Goal: Information Seeking & Learning: Learn about a topic

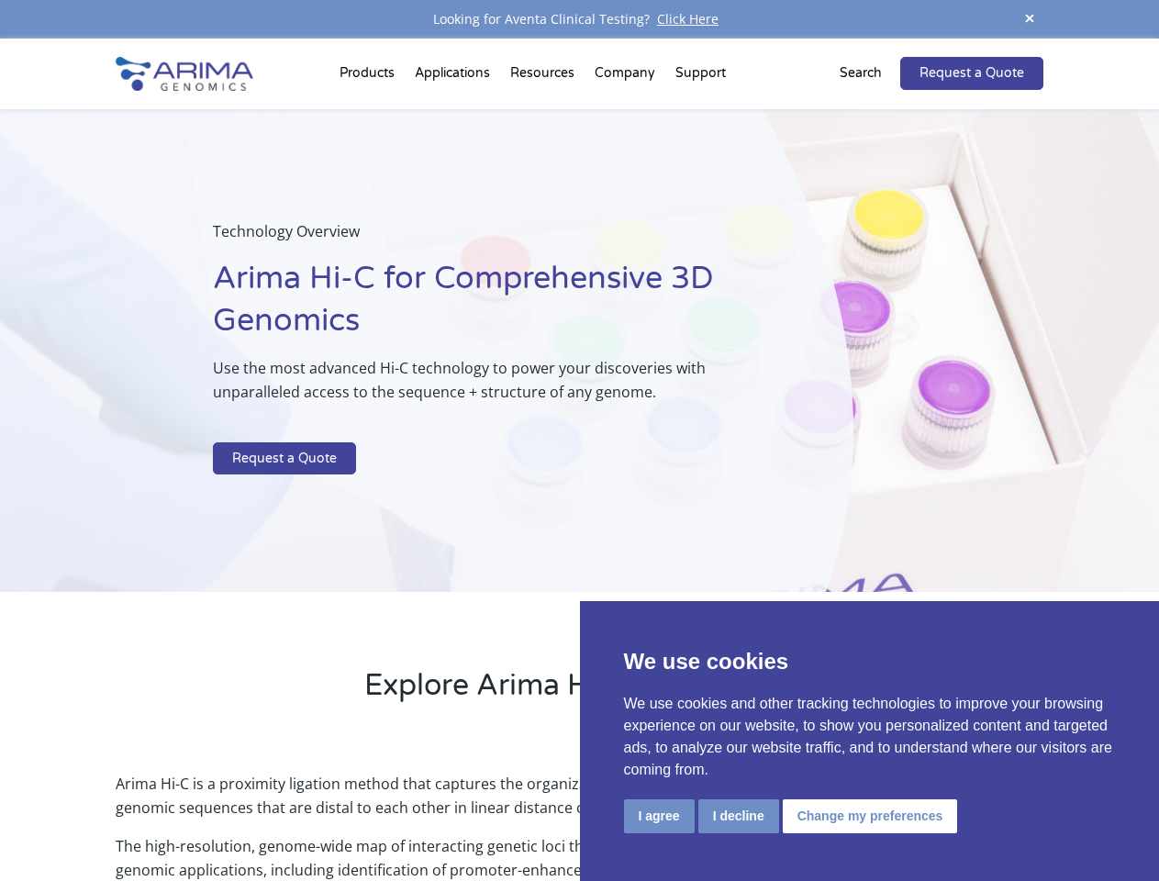
click at [579, 440] on p at bounding box center [487, 430] width 548 height 24
click at [659, 815] on button "I agree" at bounding box center [659, 816] width 71 height 34
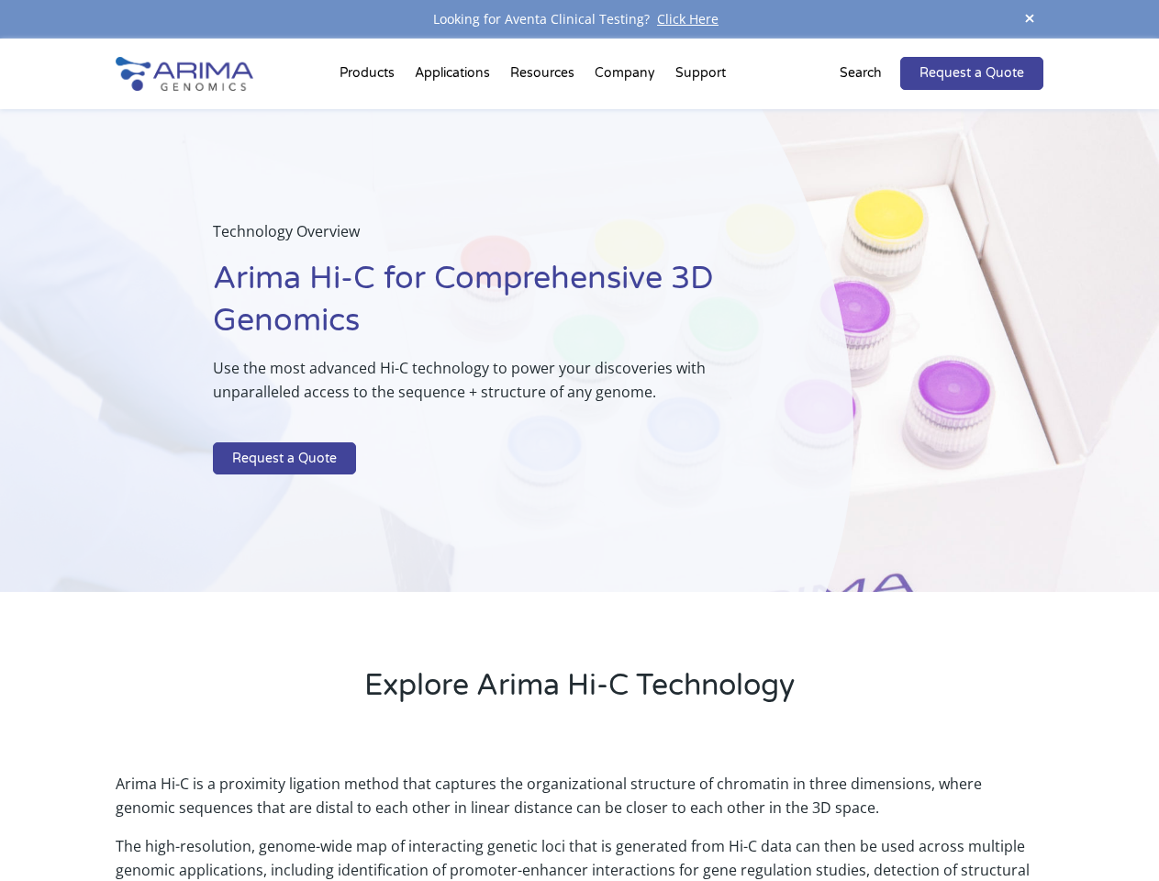
click at [737, 815] on p "Arima Hi-C is a proximity ligation method that captures the organizational stru…" at bounding box center [579, 802] width 926 height 62
click at [867, 815] on p "Arima Hi-C is a proximity ligation method that captures the organizational stru…" at bounding box center [579, 802] width 926 height 62
click at [1029, 19] on span at bounding box center [1029, 19] width 28 height 25
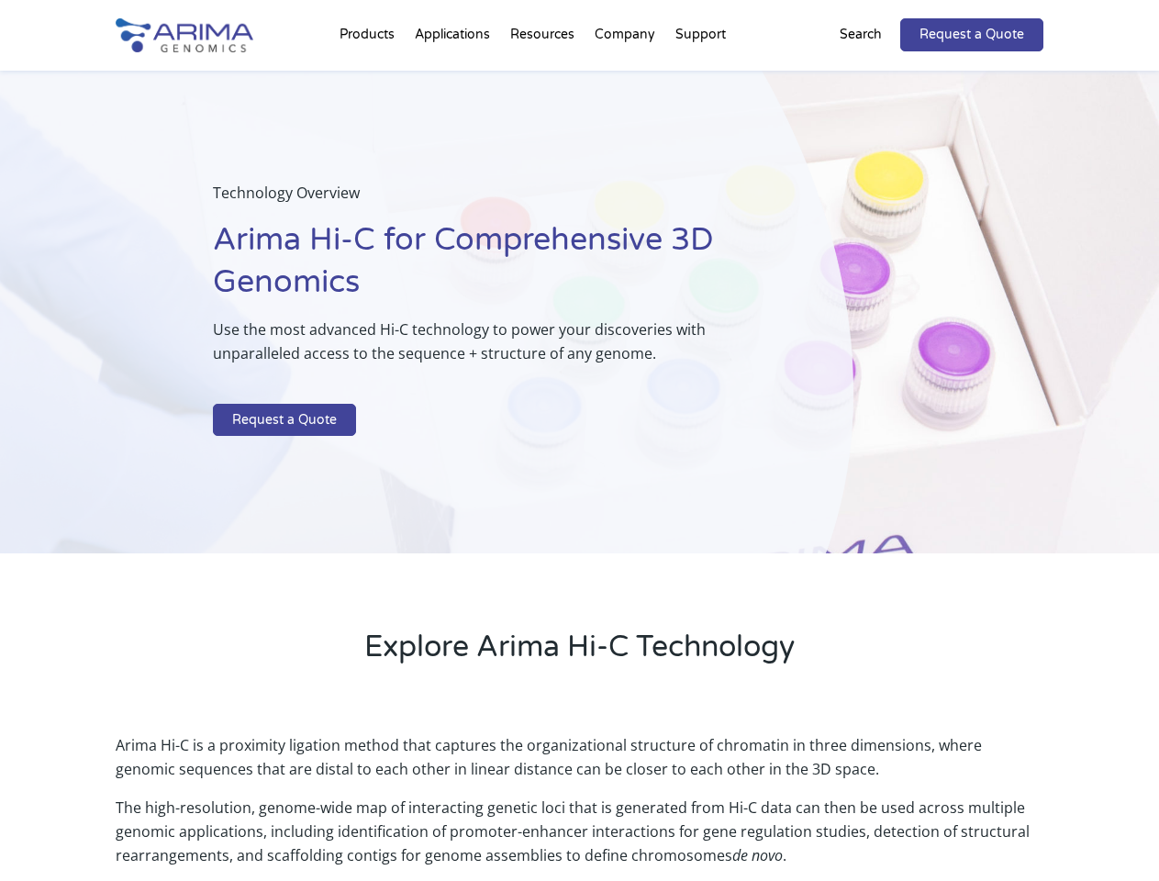
click at [579, 460] on div "Technology Overview Arima Hi-C for Comprehensive 3D Genomics Use the most advan…" at bounding box center [426, 312] width 853 height 483
click at [370, 77] on div "Technology Overview Arima Hi-C for Comprehensive 3D Genomics Use the most advan…" at bounding box center [426, 312] width 853 height 483
click at [544, 77] on div "Technology Overview Arima Hi-C for Comprehensive 3D Genomics Use the most advan…" at bounding box center [426, 312] width 853 height 483
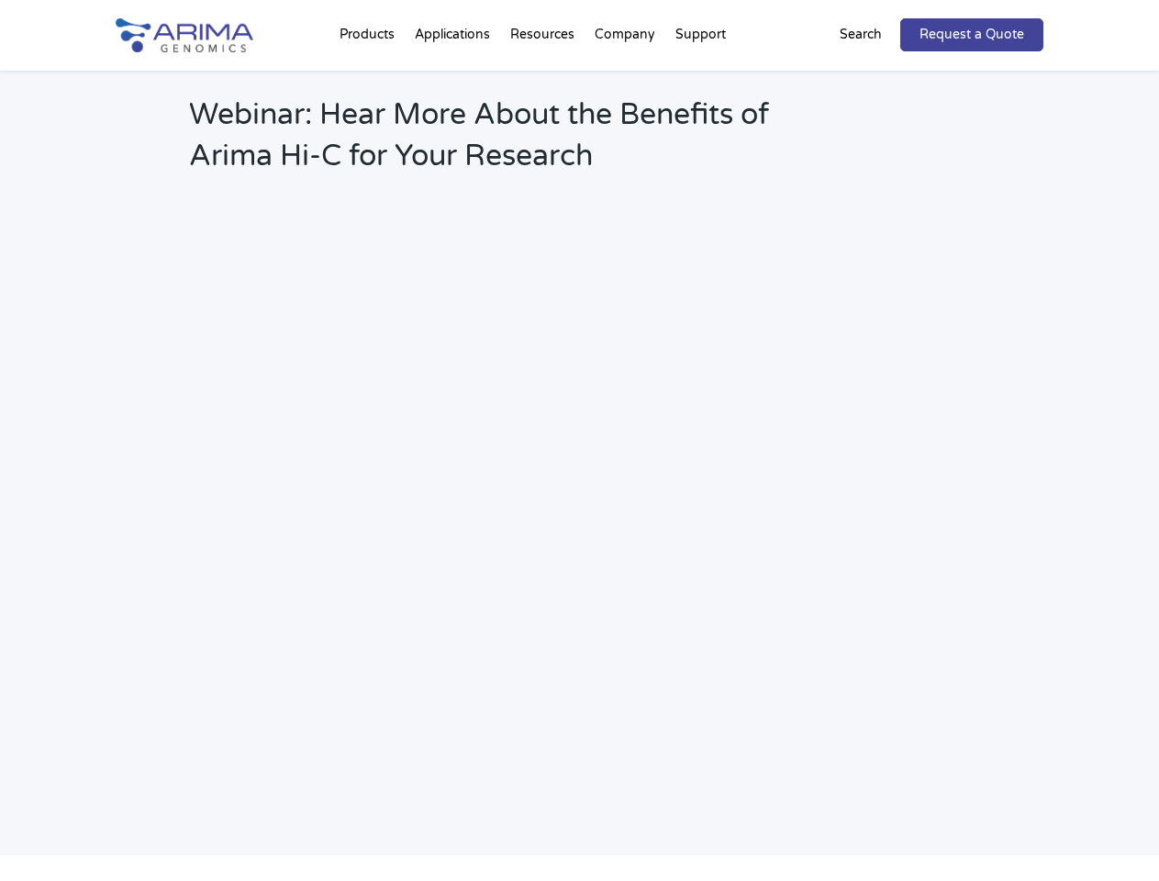
click at [700, 94] on h2 "Webinar: Hear More About the Benefits of Arima Hi-C for Your Research" at bounding box center [493, 142] width 609 height 96
